Goal: Task Accomplishment & Management: Use online tool/utility

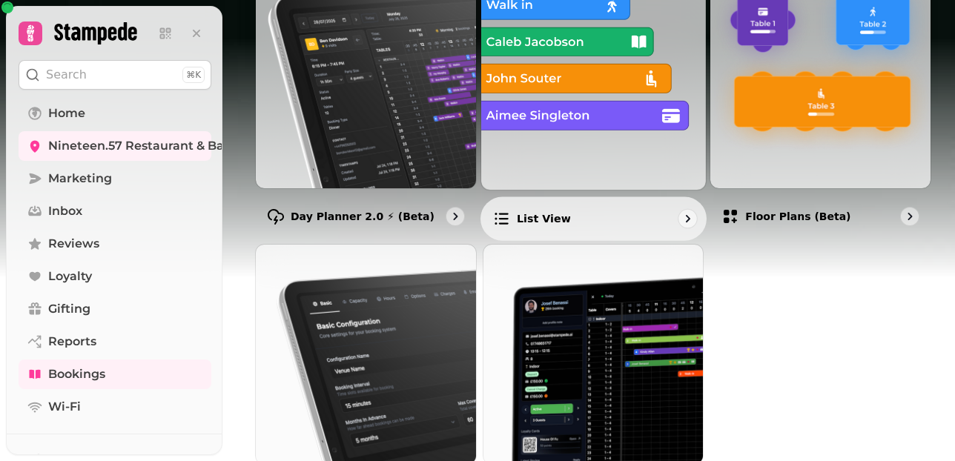
scroll to position [309, 0]
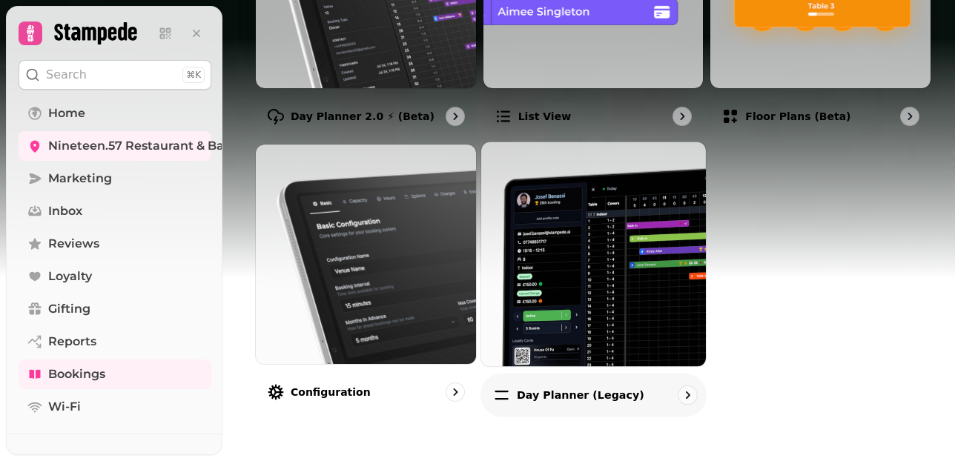
click at [560, 392] on p "Day planner (legacy)" at bounding box center [581, 394] width 128 height 15
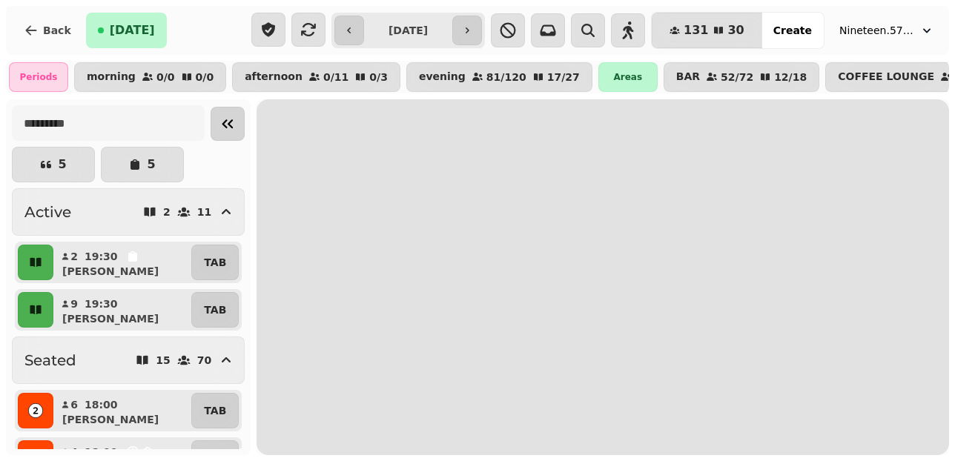
click at [224, 123] on icon "Collapse sidebar" at bounding box center [228, 124] width 11 height 9
